Goal: Information Seeking & Learning: Learn about a topic

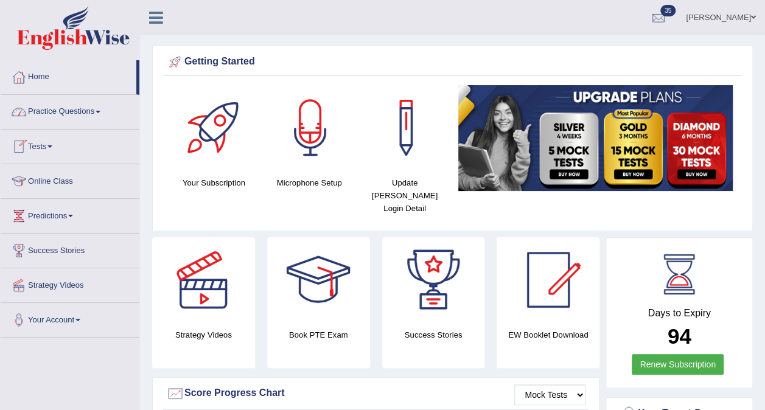
click at [53, 148] on link "Tests" at bounding box center [70, 145] width 139 height 30
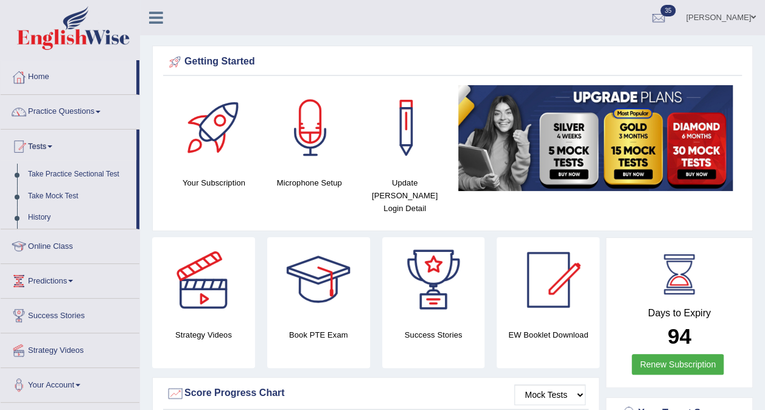
click at [72, 117] on link "Practice Questions" at bounding box center [70, 110] width 139 height 30
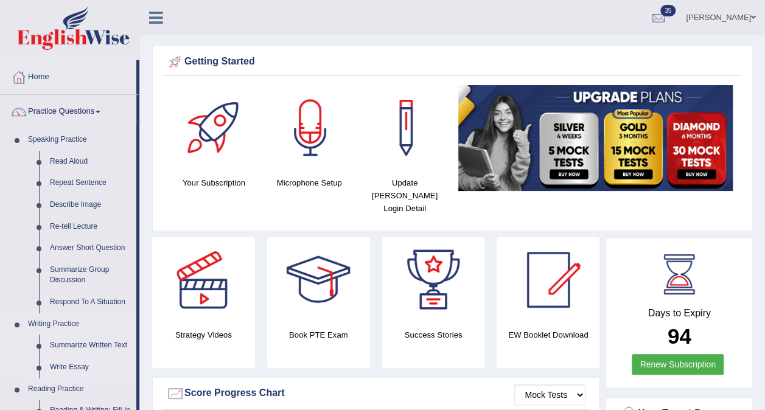
click at [73, 368] on link "Write Essay" at bounding box center [90, 368] width 92 height 22
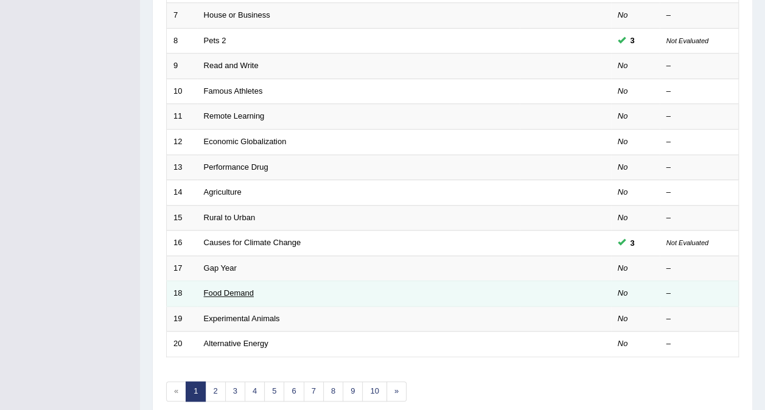
scroll to position [329, 0]
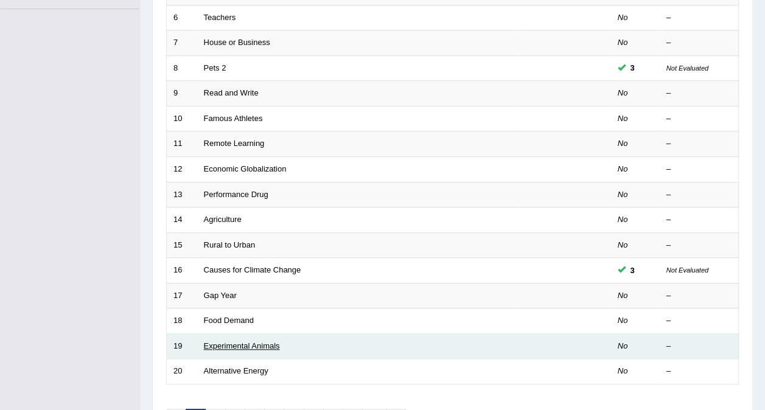
click at [222, 341] on link "Experimental Animals" at bounding box center [242, 345] width 76 height 9
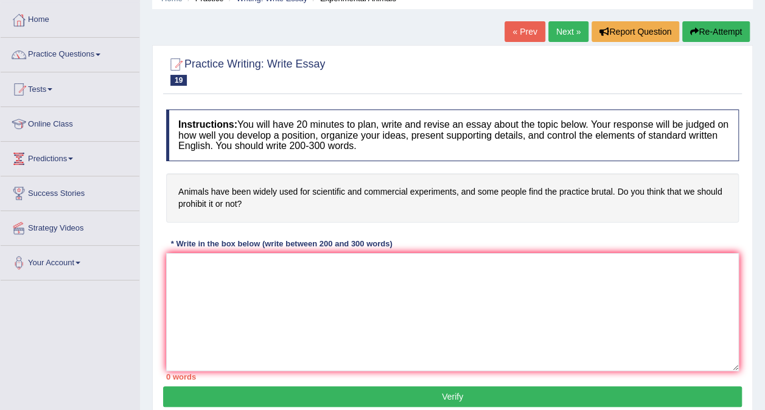
scroll to position [46, 0]
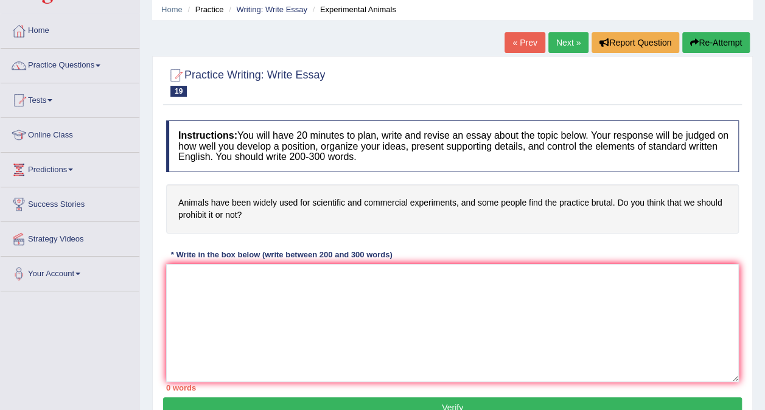
click at [562, 43] on link "Next »" at bounding box center [568, 42] width 40 height 21
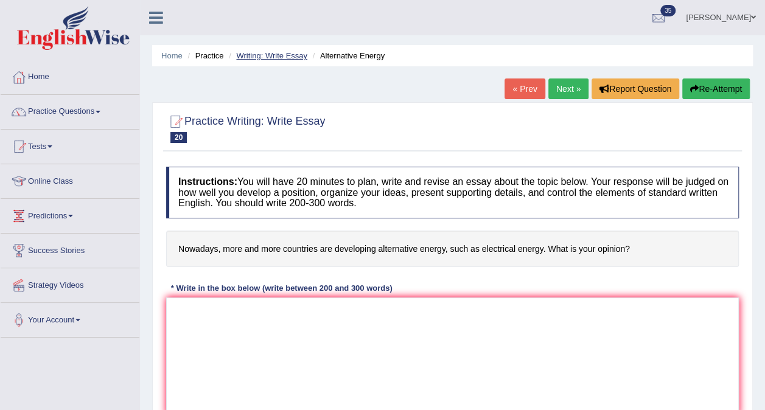
click at [282, 55] on link "Writing: Write Essay" at bounding box center [271, 55] width 71 height 9
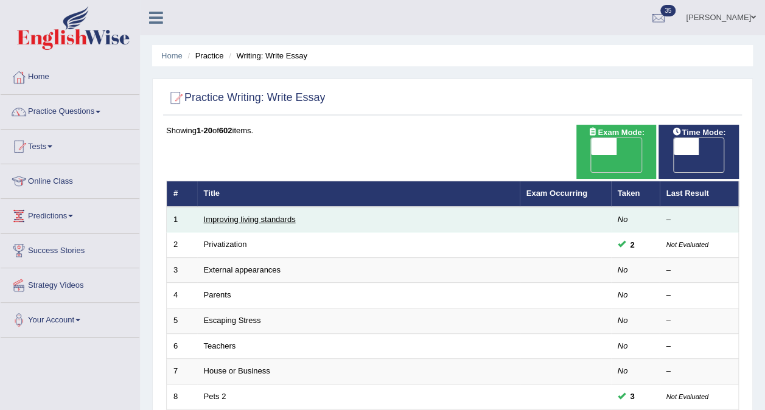
click at [234, 215] on link "Improving living standards" at bounding box center [250, 219] width 92 height 9
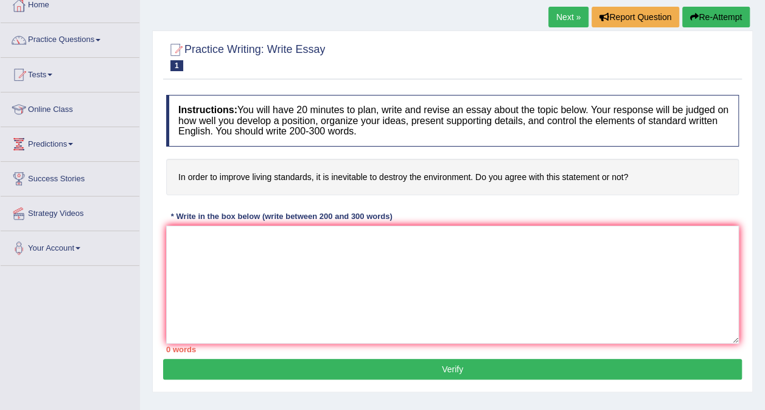
scroll to position [46, 0]
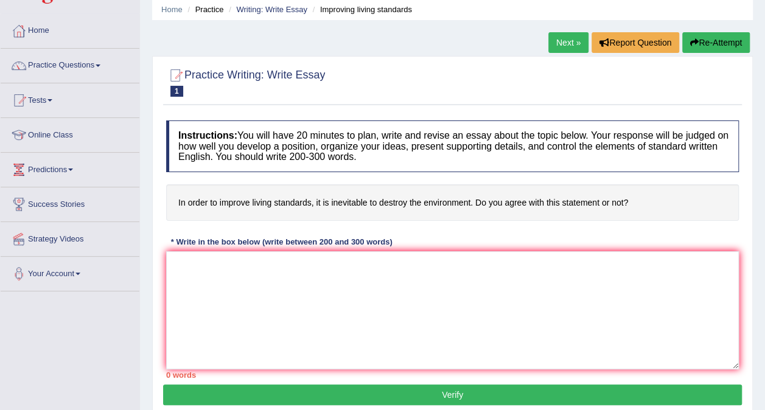
click at [573, 43] on link "Next »" at bounding box center [568, 42] width 40 height 21
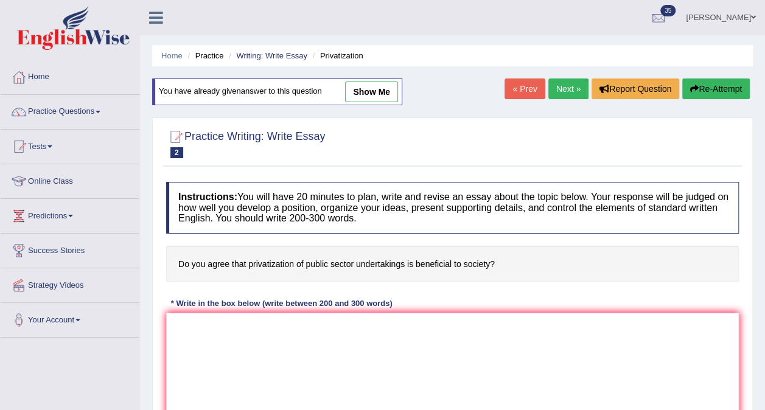
click at [557, 88] on link "Next »" at bounding box center [568, 88] width 40 height 21
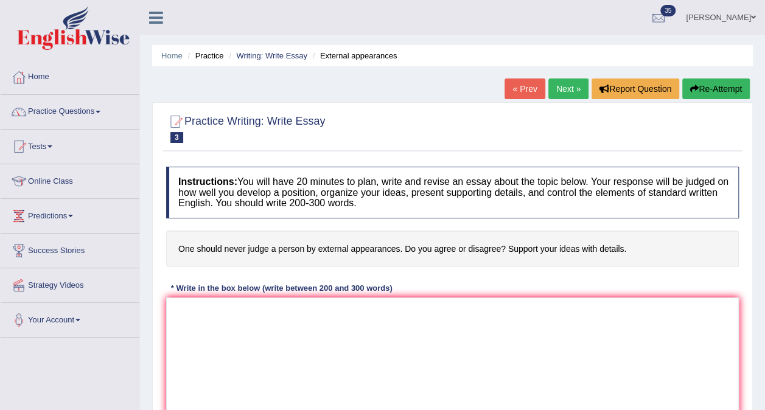
click at [573, 83] on link "Next »" at bounding box center [568, 88] width 40 height 21
click at [571, 83] on link "Next »" at bounding box center [568, 88] width 40 height 21
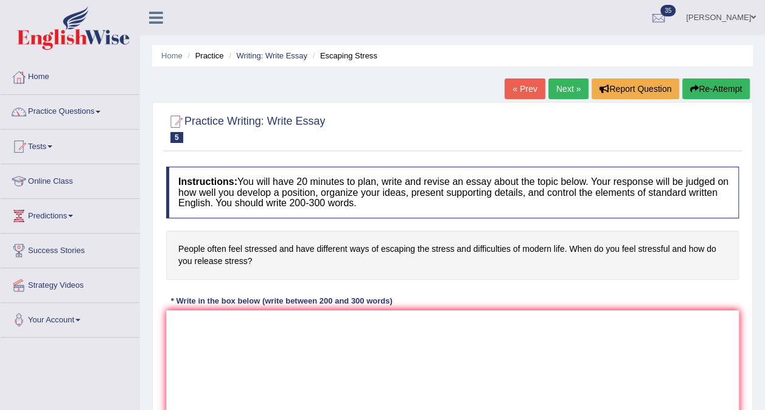
click at [571, 83] on link "Next »" at bounding box center [568, 88] width 40 height 21
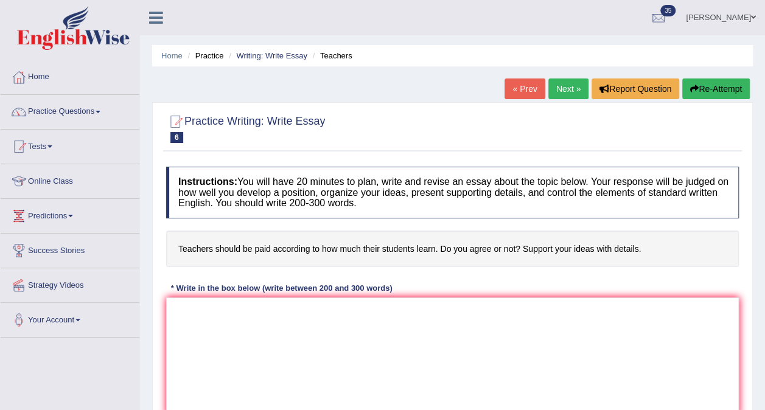
click at [542, 87] on link "« Prev" at bounding box center [524, 88] width 40 height 21
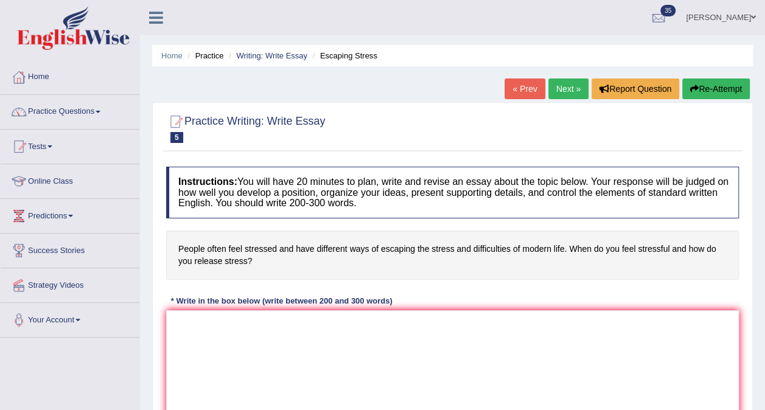
click at [560, 90] on link "Next »" at bounding box center [568, 88] width 40 height 21
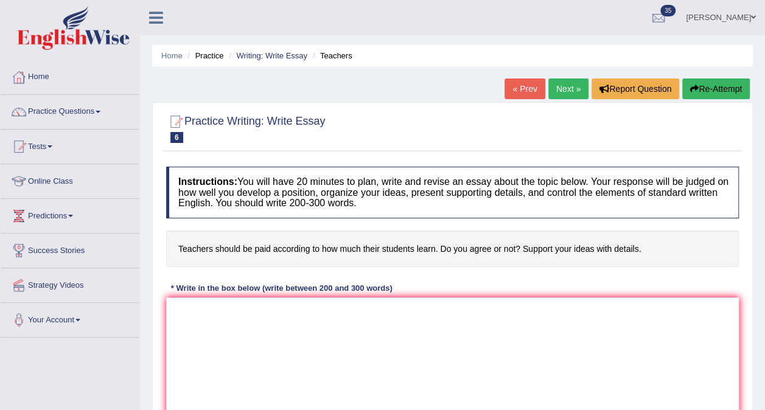
click at [560, 90] on link "Next »" at bounding box center [568, 88] width 40 height 21
click at [570, 88] on link "Next »" at bounding box center [568, 88] width 40 height 21
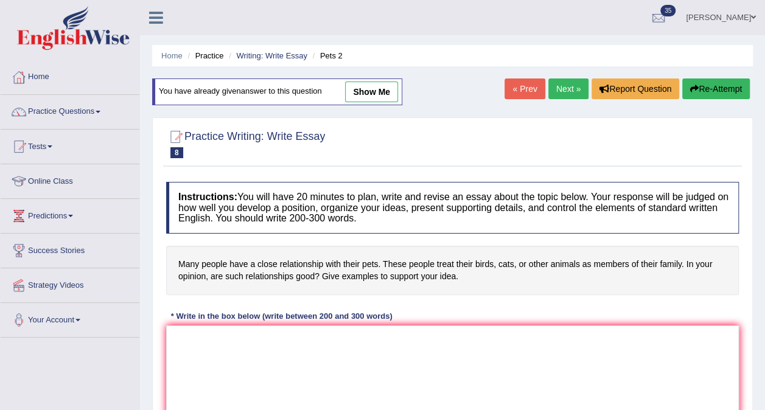
click at [567, 83] on link "Next »" at bounding box center [568, 88] width 40 height 21
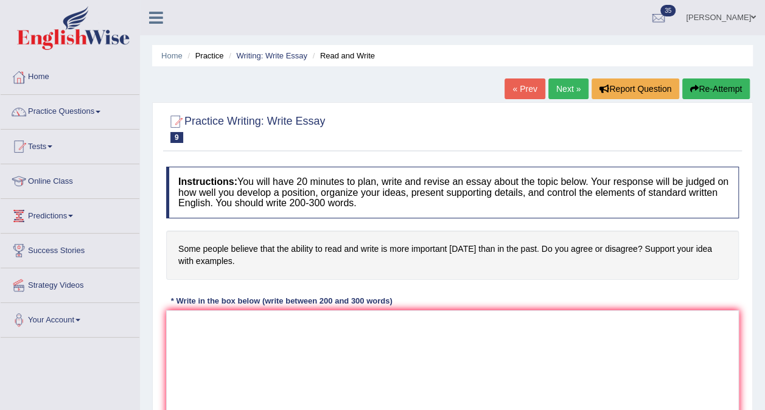
click at [567, 83] on link "Next »" at bounding box center [568, 88] width 40 height 21
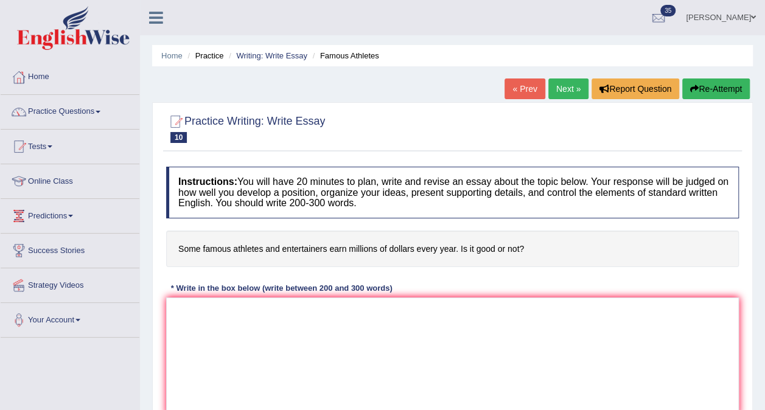
click at [567, 83] on link "Next »" at bounding box center [568, 88] width 40 height 21
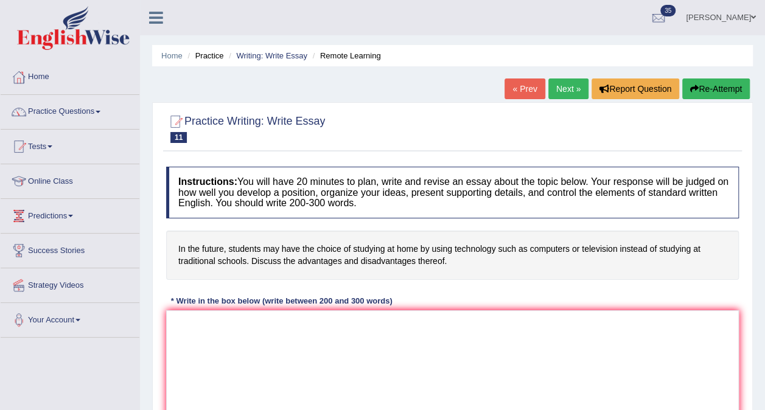
click at [567, 83] on link "Next »" at bounding box center [568, 88] width 40 height 21
